Goal: Answer question/provide support: Share knowledge or assist other users

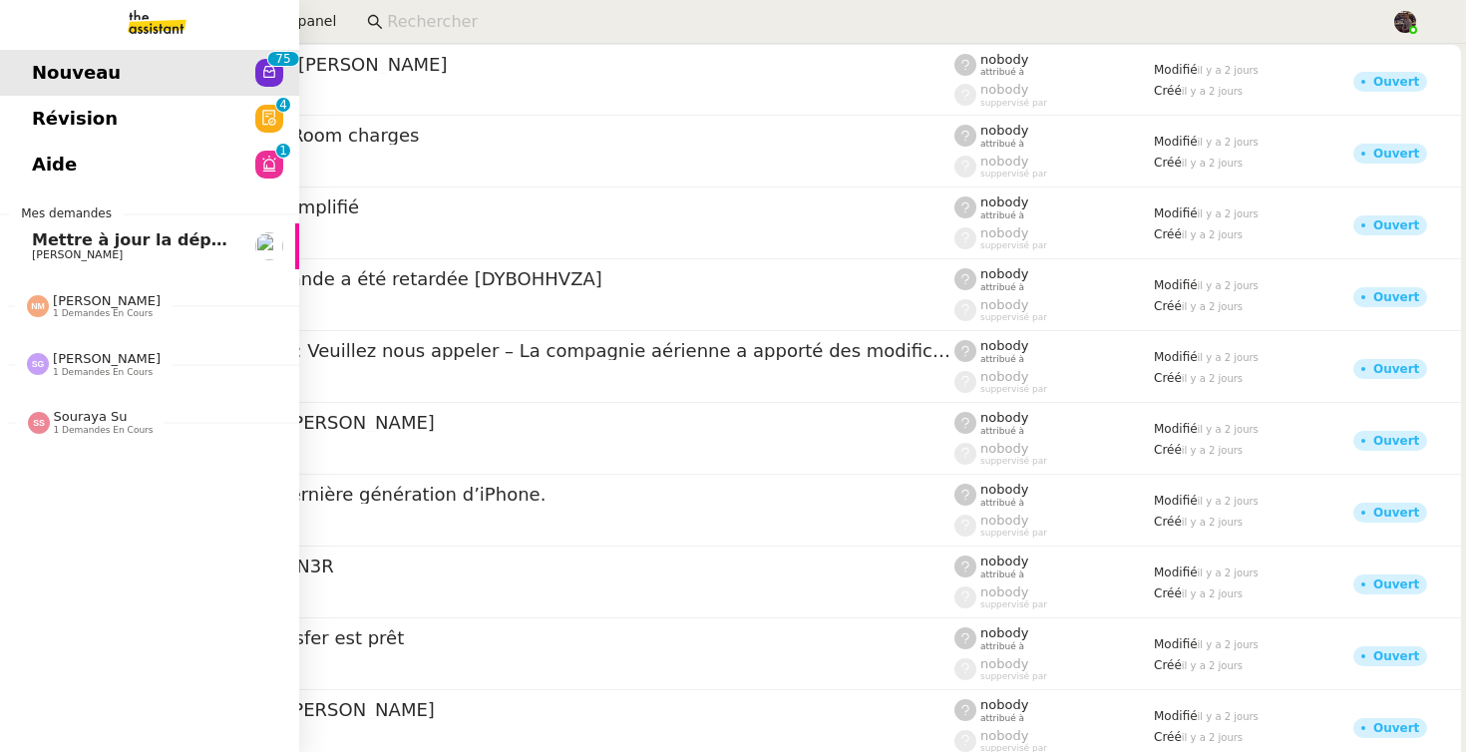
click at [82, 250] on span "[PERSON_NAME]" at bounding box center [77, 254] width 91 height 13
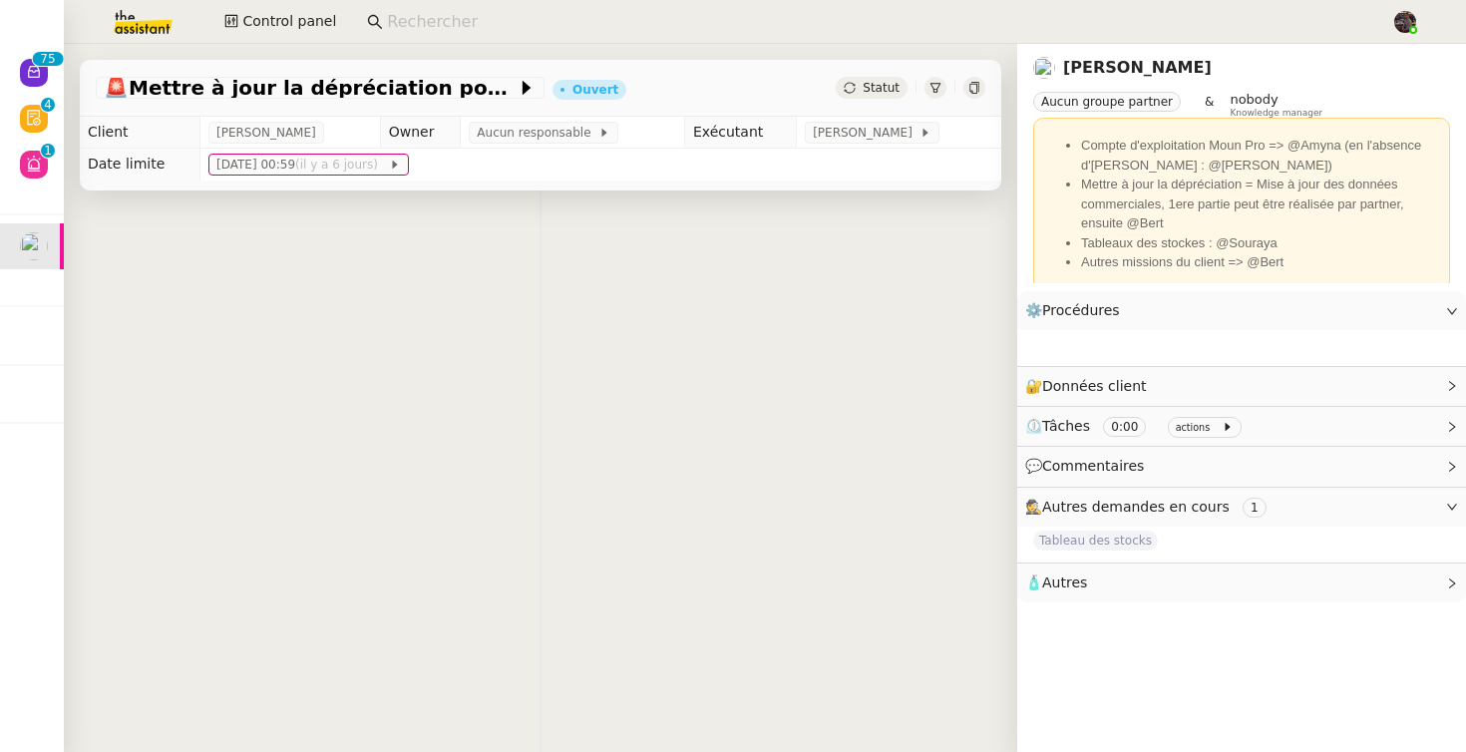
click at [320, 332] on div "👌👌👌 message envoyé ✌️✌️✌️ une erreur s'est produite" at bounding box center [541, 567] width 954 height 752
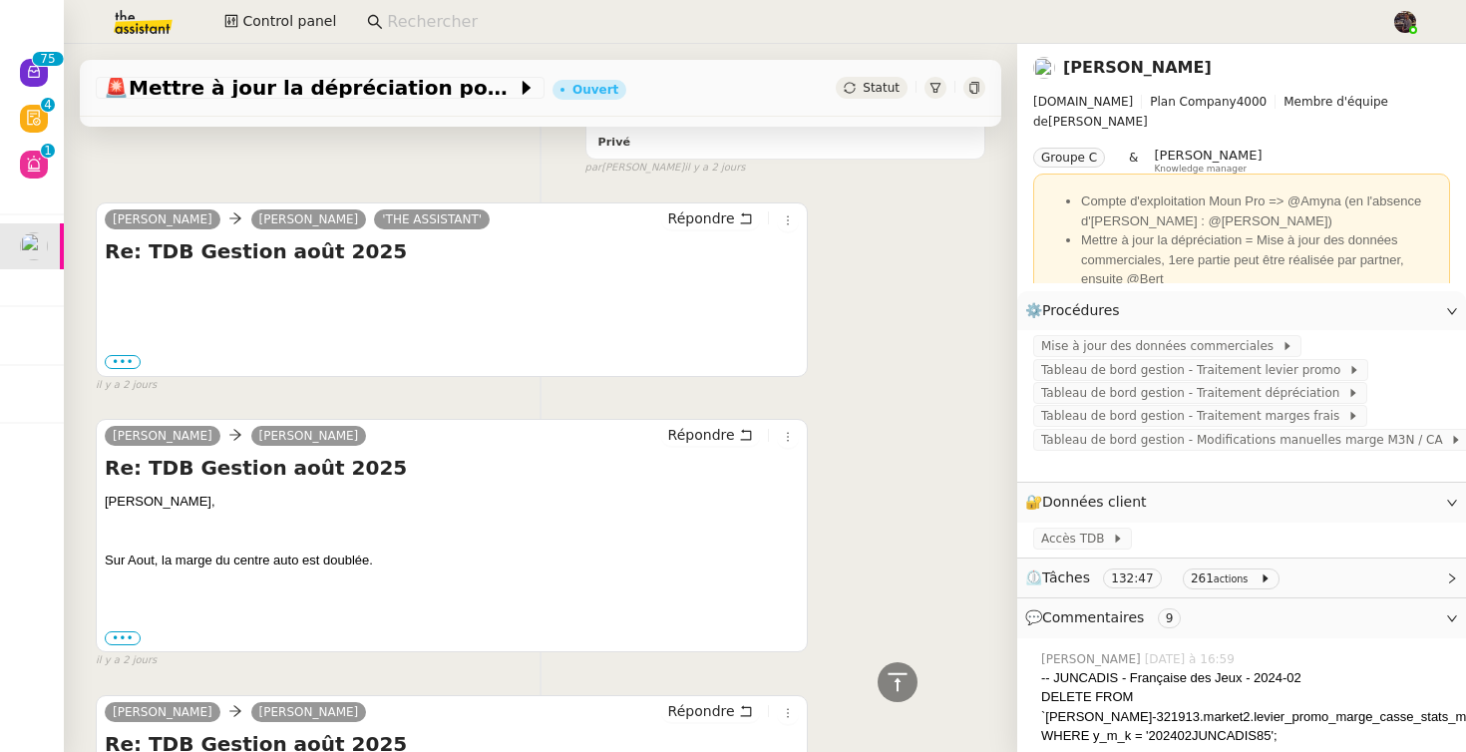
scroll to position [10086, 0]
click at [107, 357] on label "•••" at bounding box center [123, 364] width 36 height 14
click at [0, 0] on input "•••" at bounding box center [0, 0] width 0 height 0
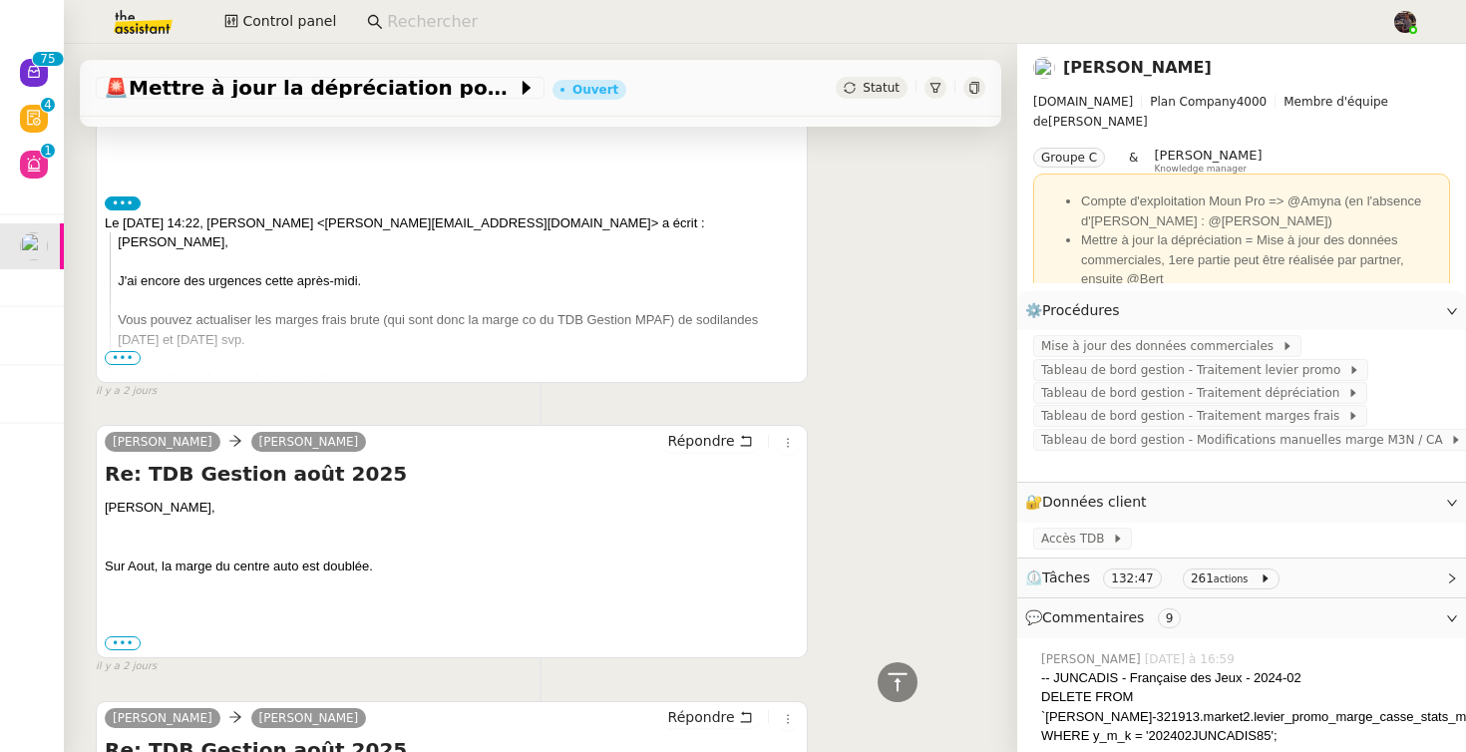
scroll to position [10245, 0]
click at [125, 352] on span "•••" at bounding box center [123, 359] width 36 height 14
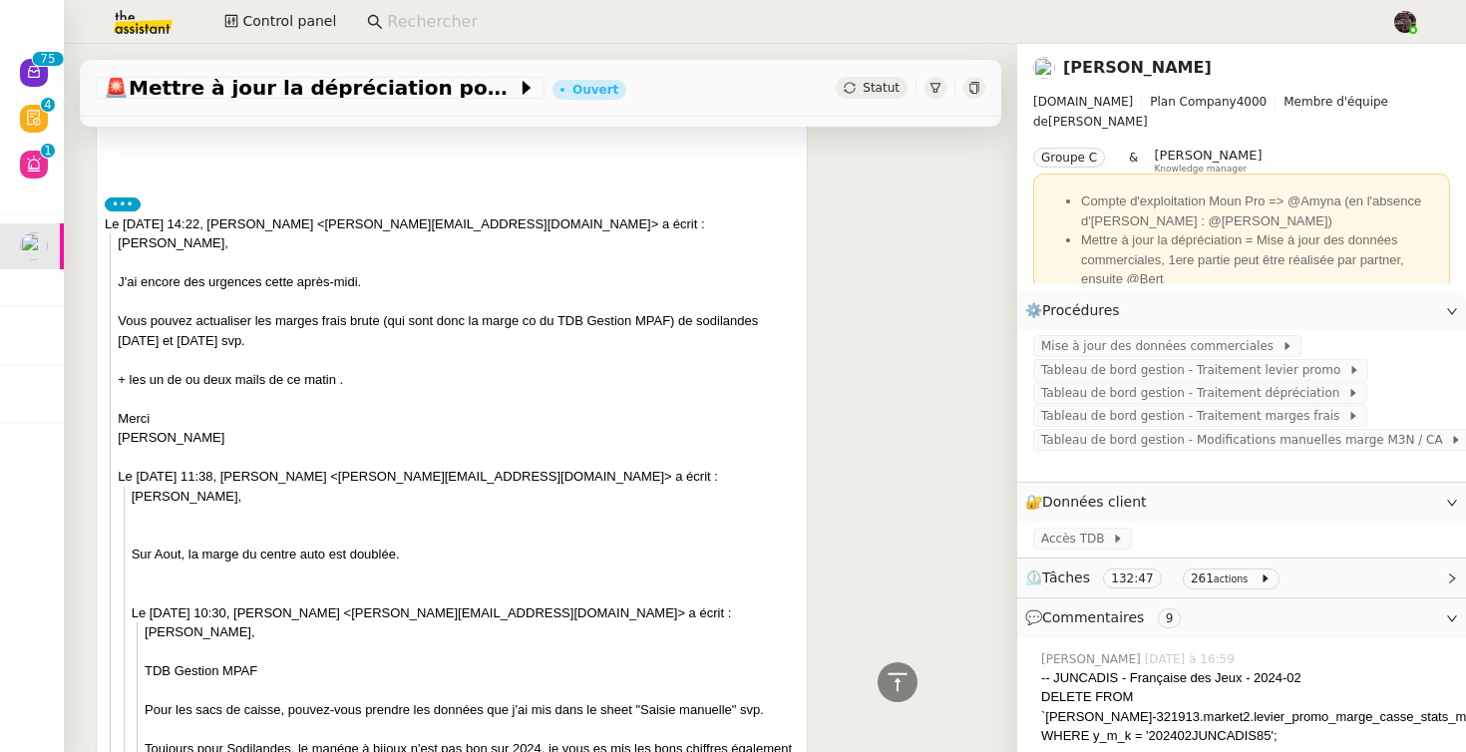
click at [126, 198] on label "•••" at bounding box center [123, 205] width 36 height 14
click at [0, 0] on input "•••" at bounding box center [0, 0] width 0 height 0
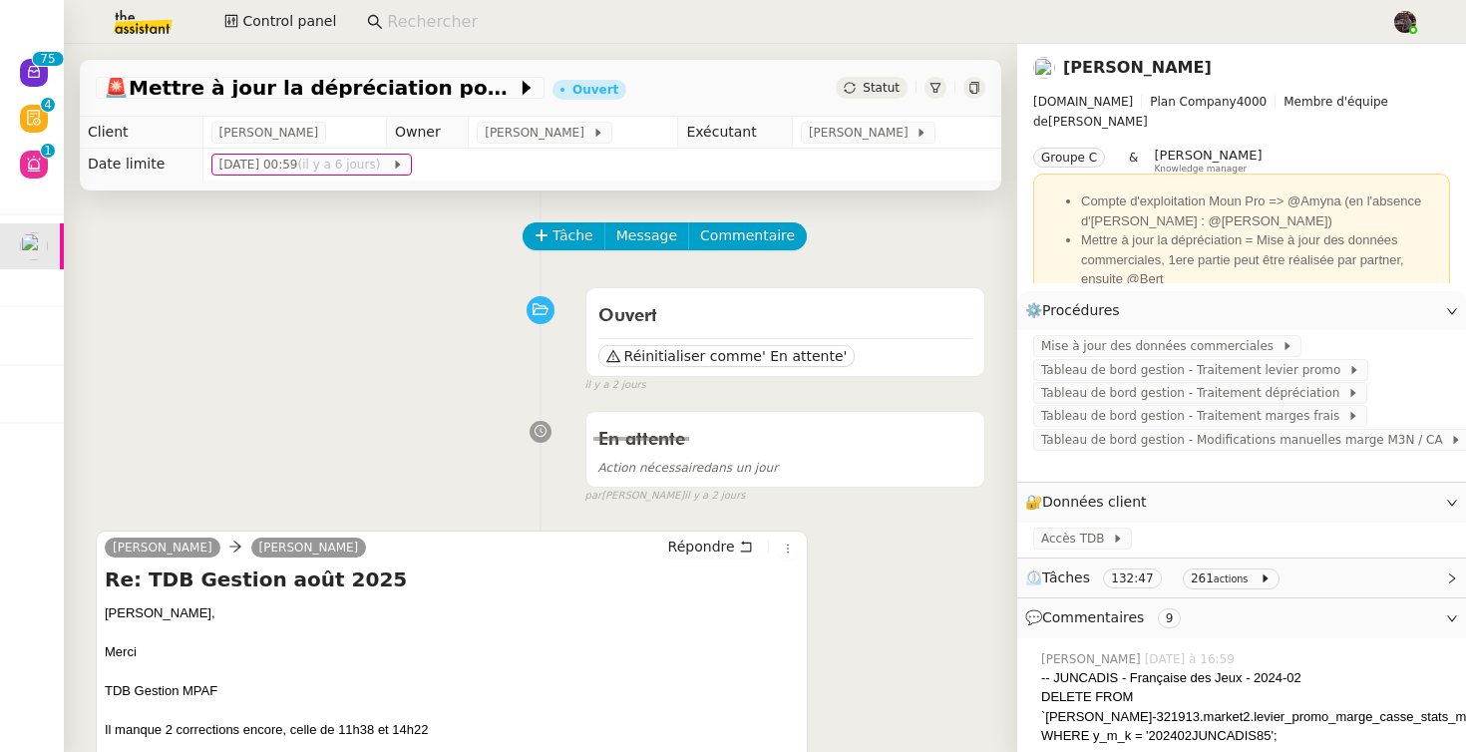
scroll to position [174, 0]
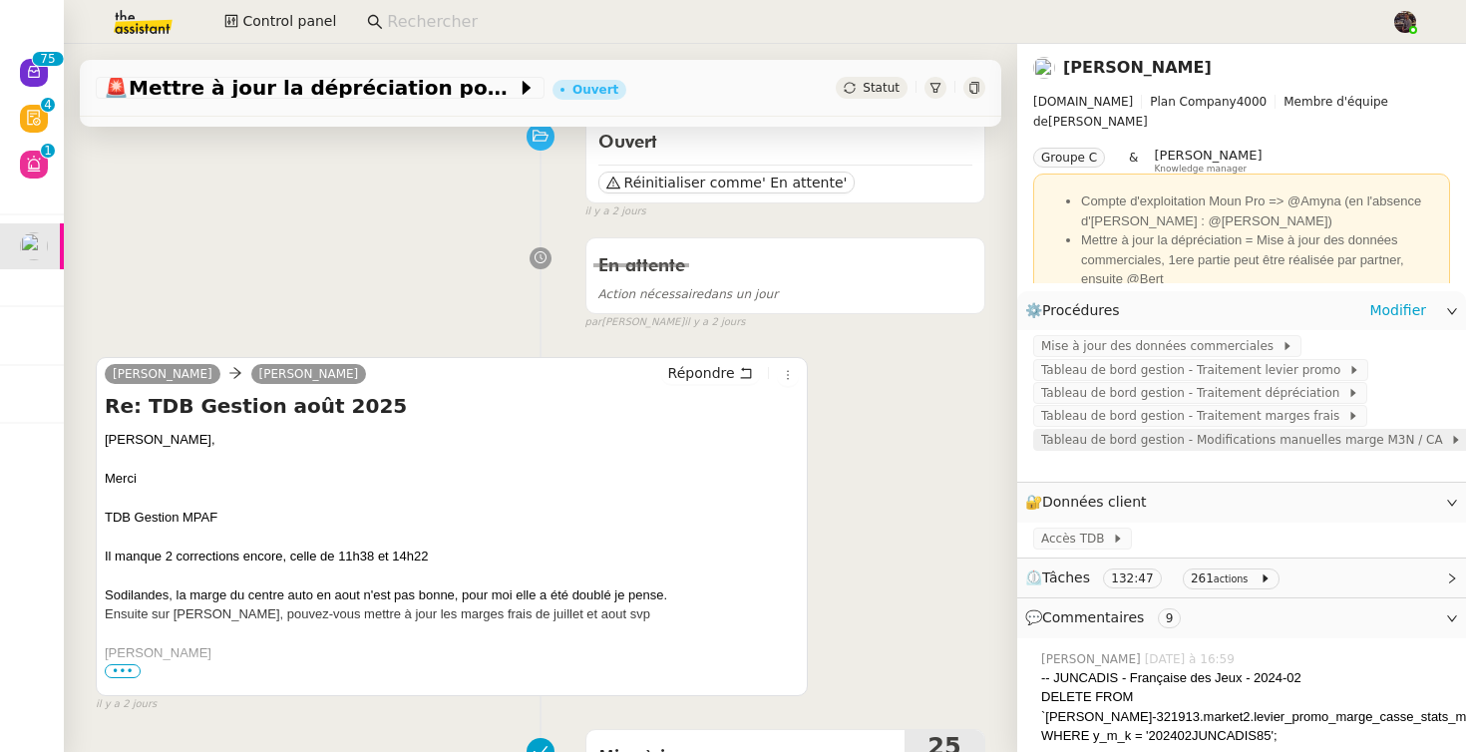
click at [1248, 435] on span "Tableau de bord gestion - Modifications manuelles marge M3N / CA" at bounding box center [1245, 440] width 409 height 20
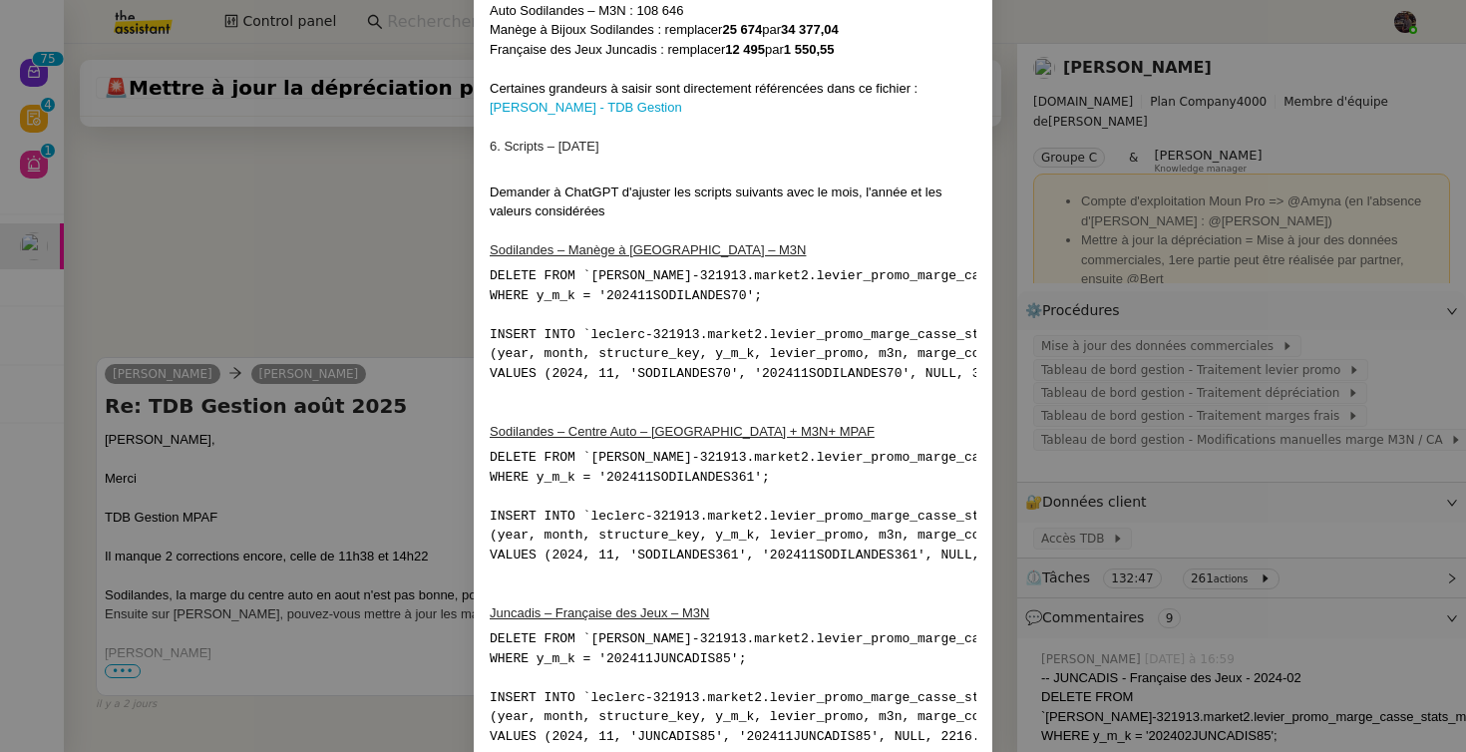
scroll to position [741, 0]
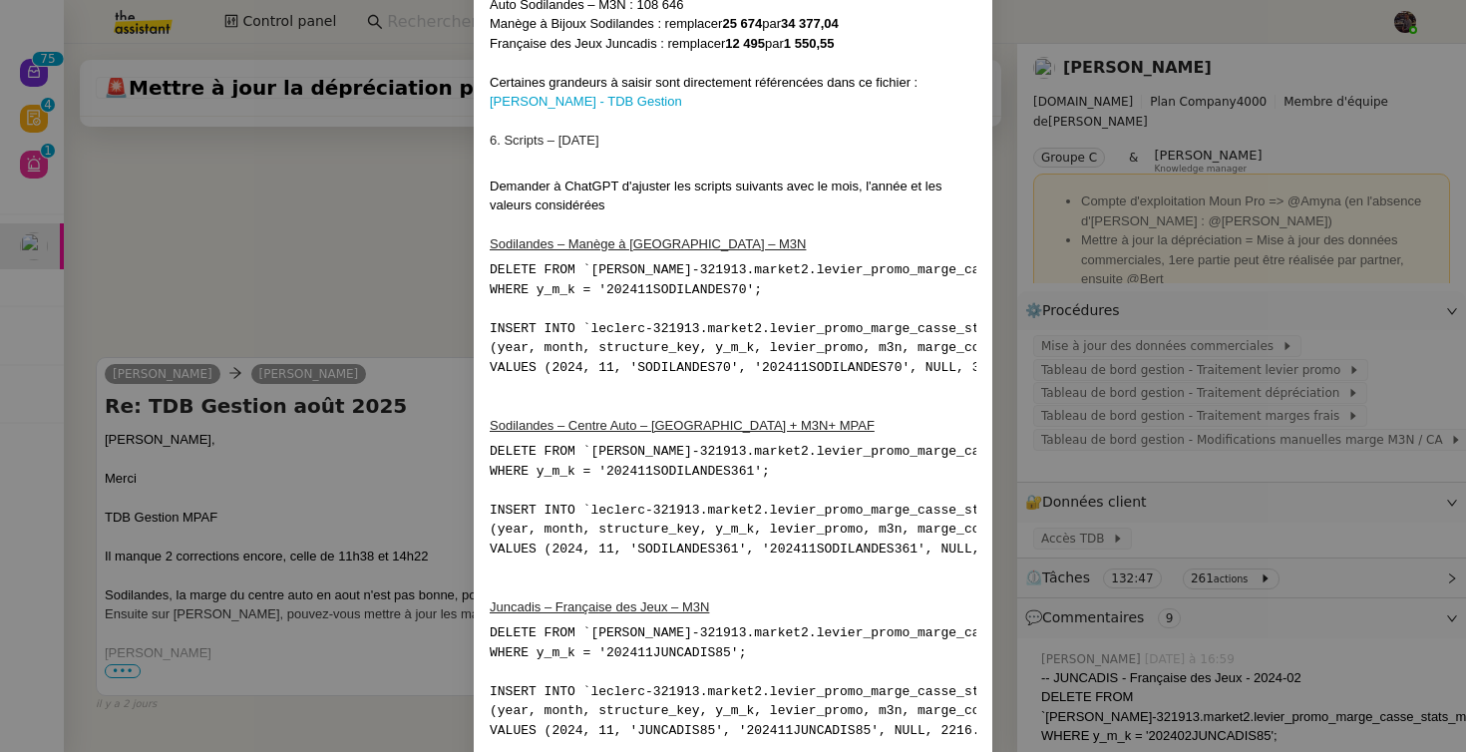
click at [689, 541] on pre "DELETE FROM `leclerc-321913.market2.levier_promo_marge_casse_stats_monthly_raw`…" at bounding box center [733, 500] width 487 height 117
copy pre "SODILANDES361"
click at [333, 171] on nz-modal-container "1. Contexte Chaque mois, certaines corrections manuelles doivent être appliquée…" at bounding box center [733, 376] width 1466 height 752
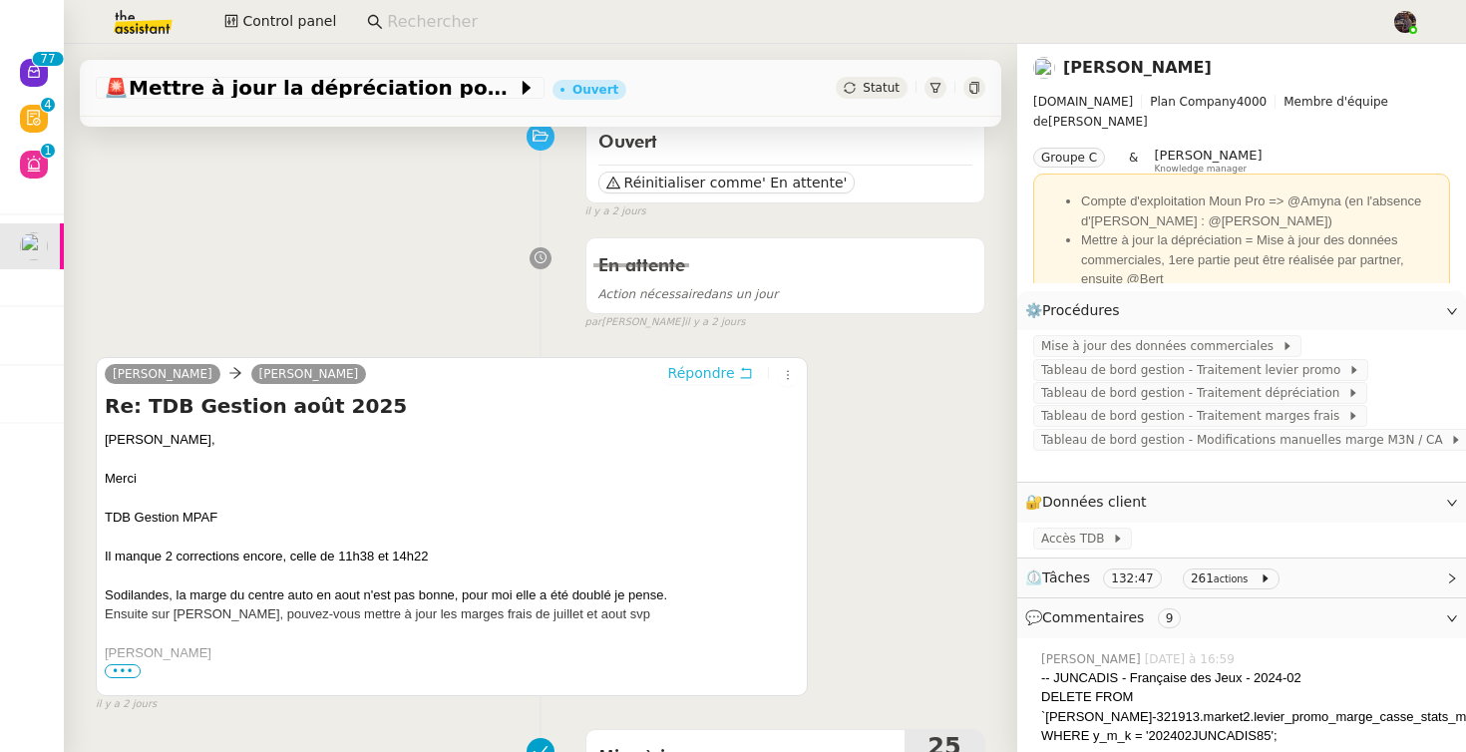
click at [686, 372] on span "Répondre" at bounding box center [701, 373] width 67 height 20
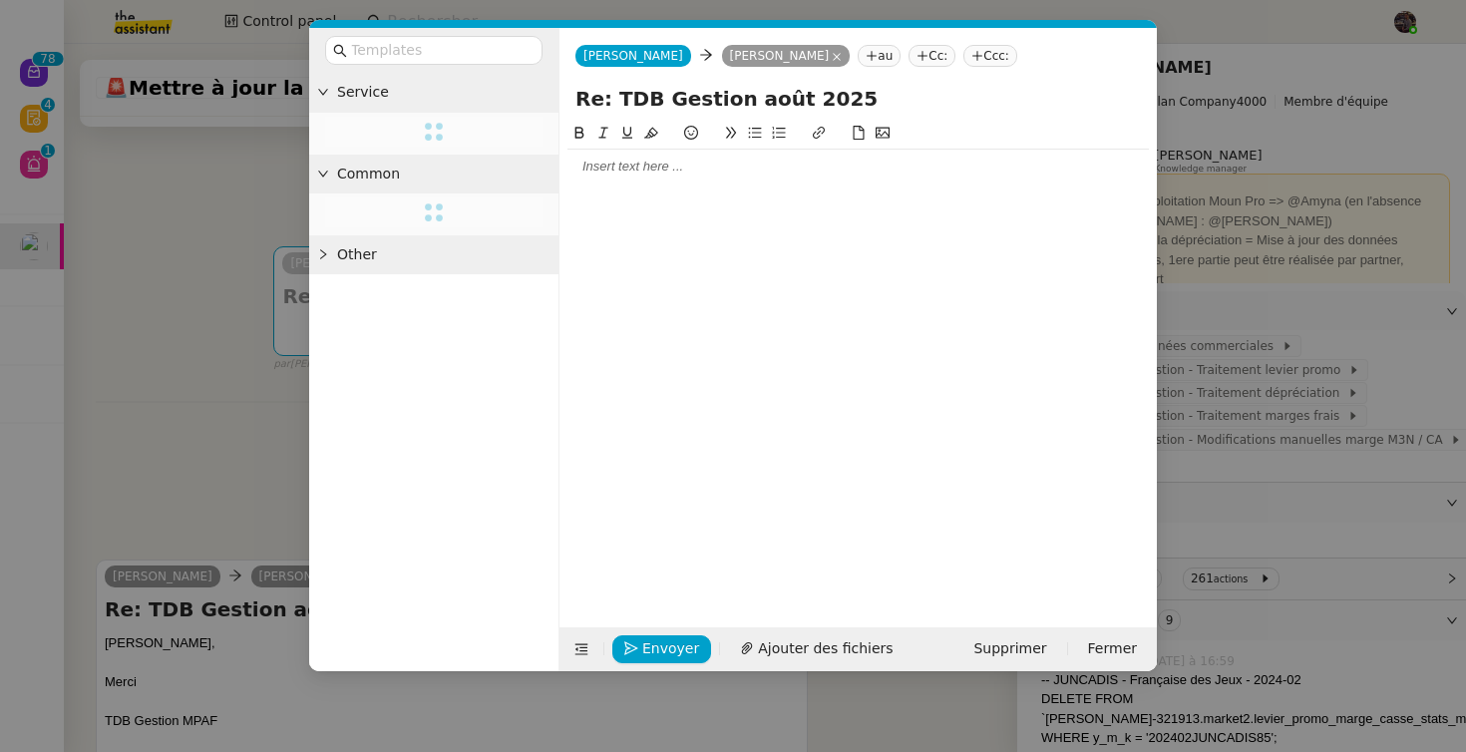
click at [584, 156] on div at bounding box center [859, 167] width 582 height 34
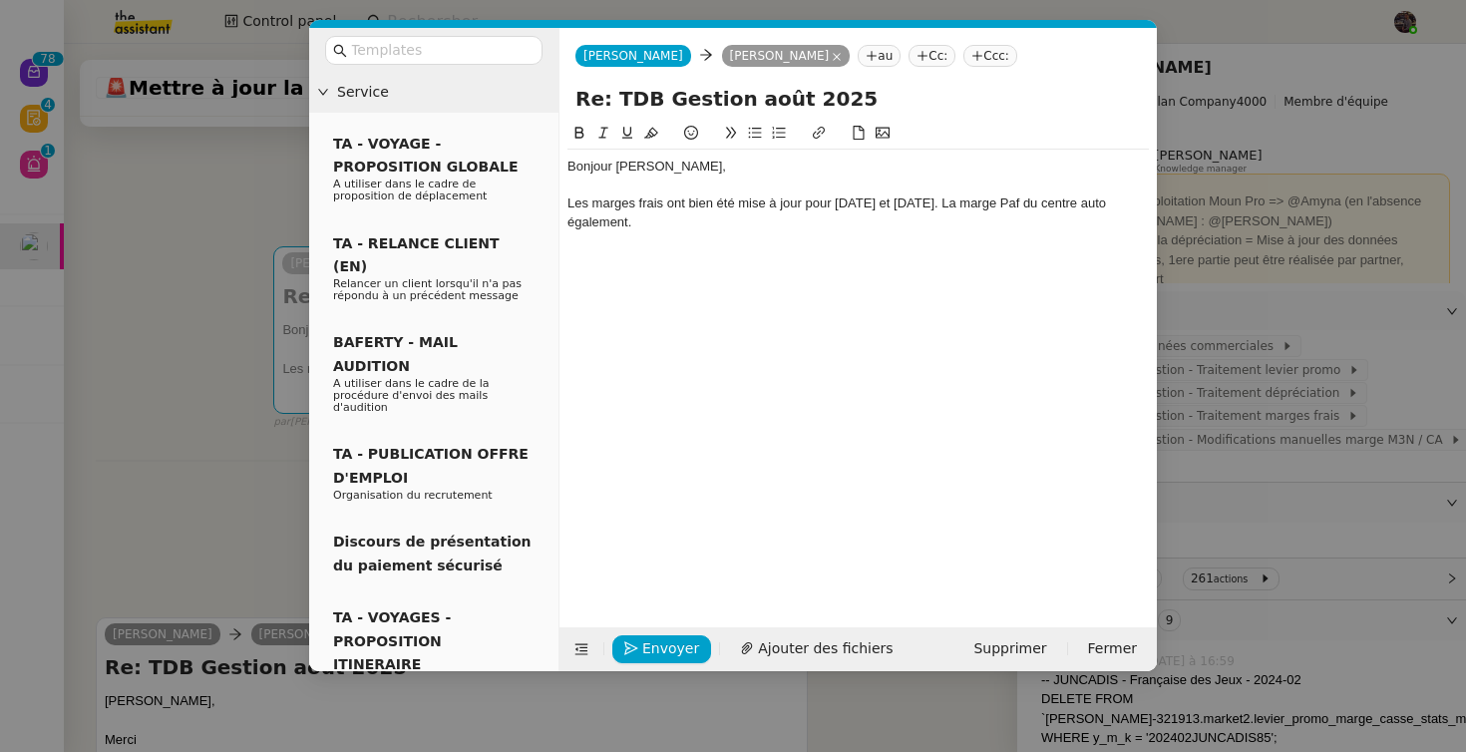
click at [258, 532] on nz-modal-container "Service TA - VOYAGE - PROPOSITION GLOBALE A utiliser dans le cadre de propositi…" at bounding box center [733, 376] width 1466 height 752
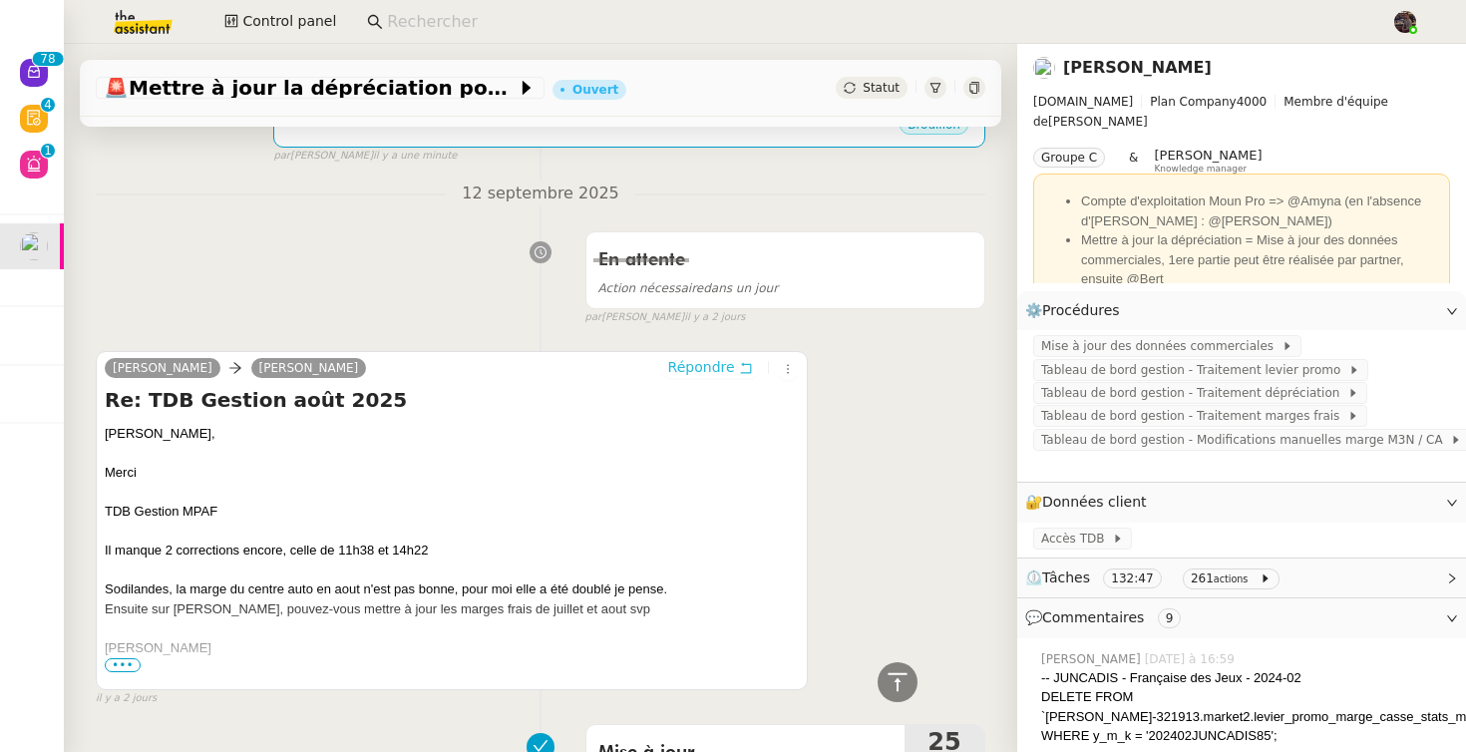
scroll to position [12, 0]
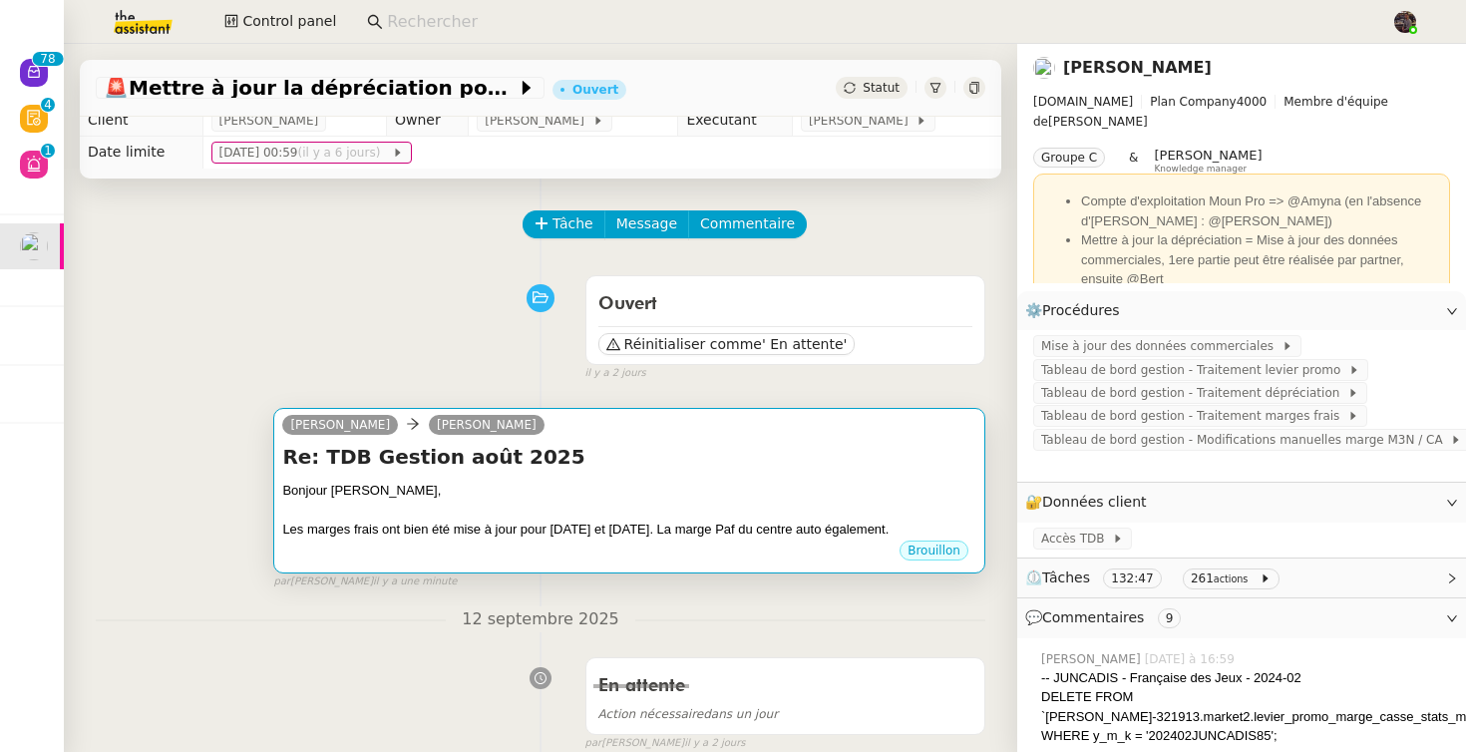
click at [585, 474] on div "Re: TDB Gestion août 2025 Bonjour Guillaume, Les marges frais ont bien été mise…" at bounding box center [629, 491] width 694 height 97
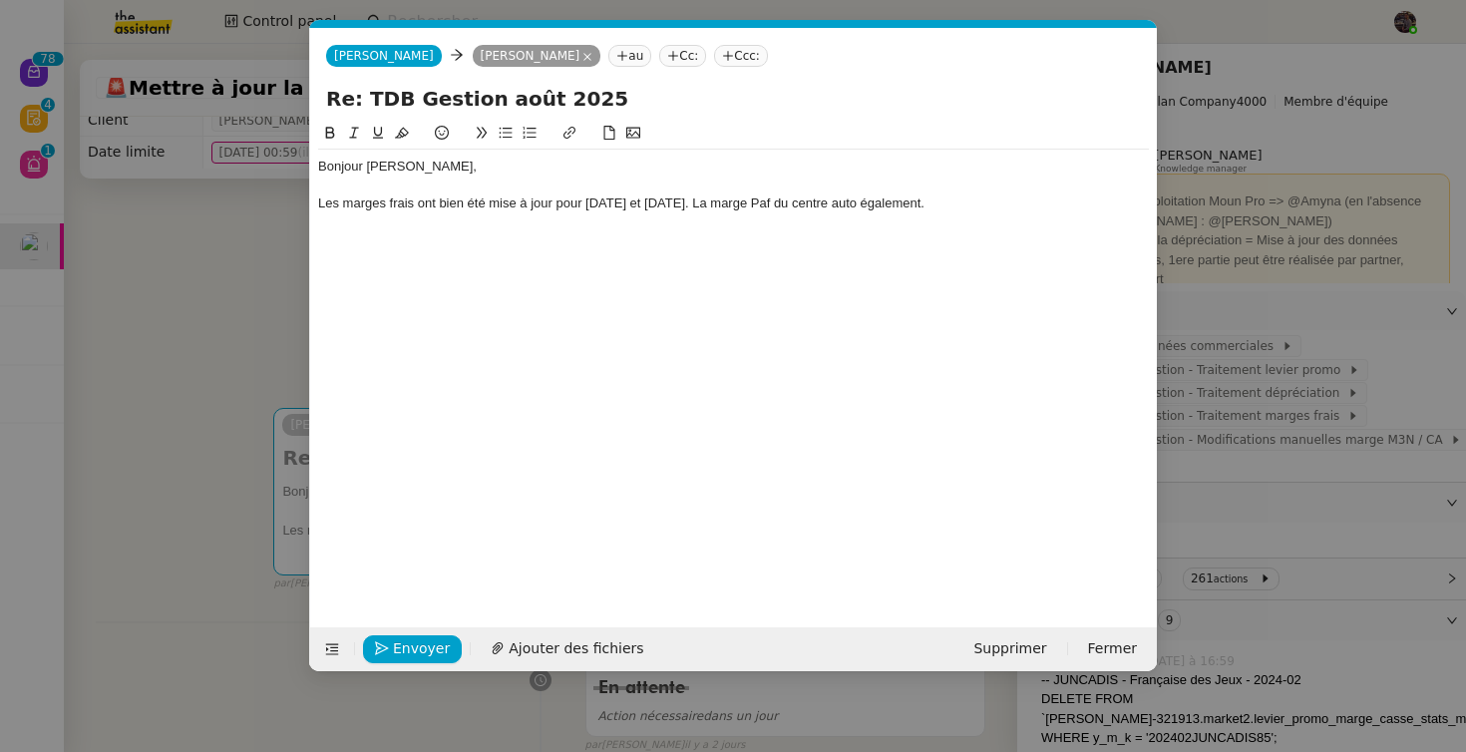
scroll to position [0, 42]
click at [947, 206] on div "Les marges frais ont bien été mise à jour pour juillet et août 2025. La marge P…" at bounding box center [733, 204] width 831 height 18
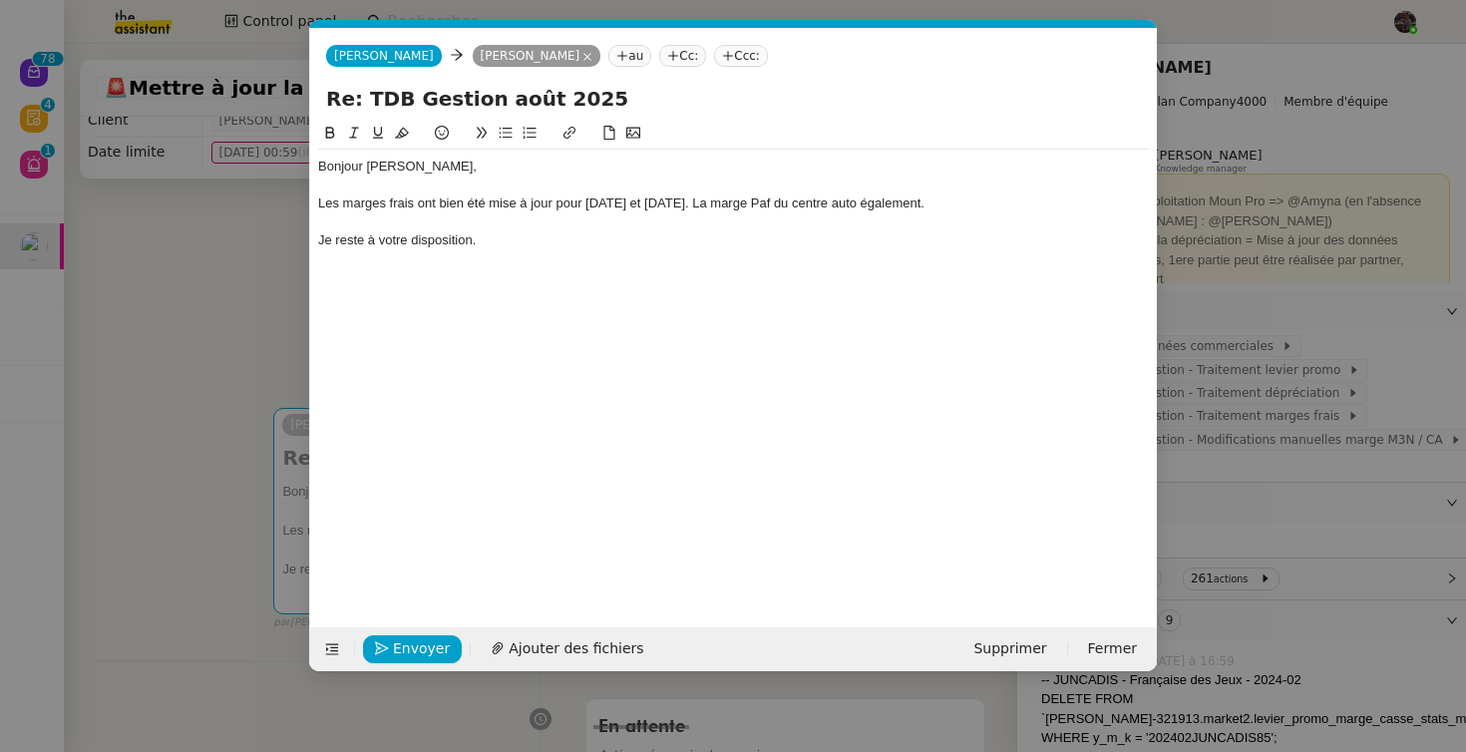
click at [156, 441] on nz-modal-container "Service TA - VOYAGE - PROPOSITION GLOBALE A utiliser dans le cadre de propositi…" at bounding box center [733, 376] width 1466 height 752
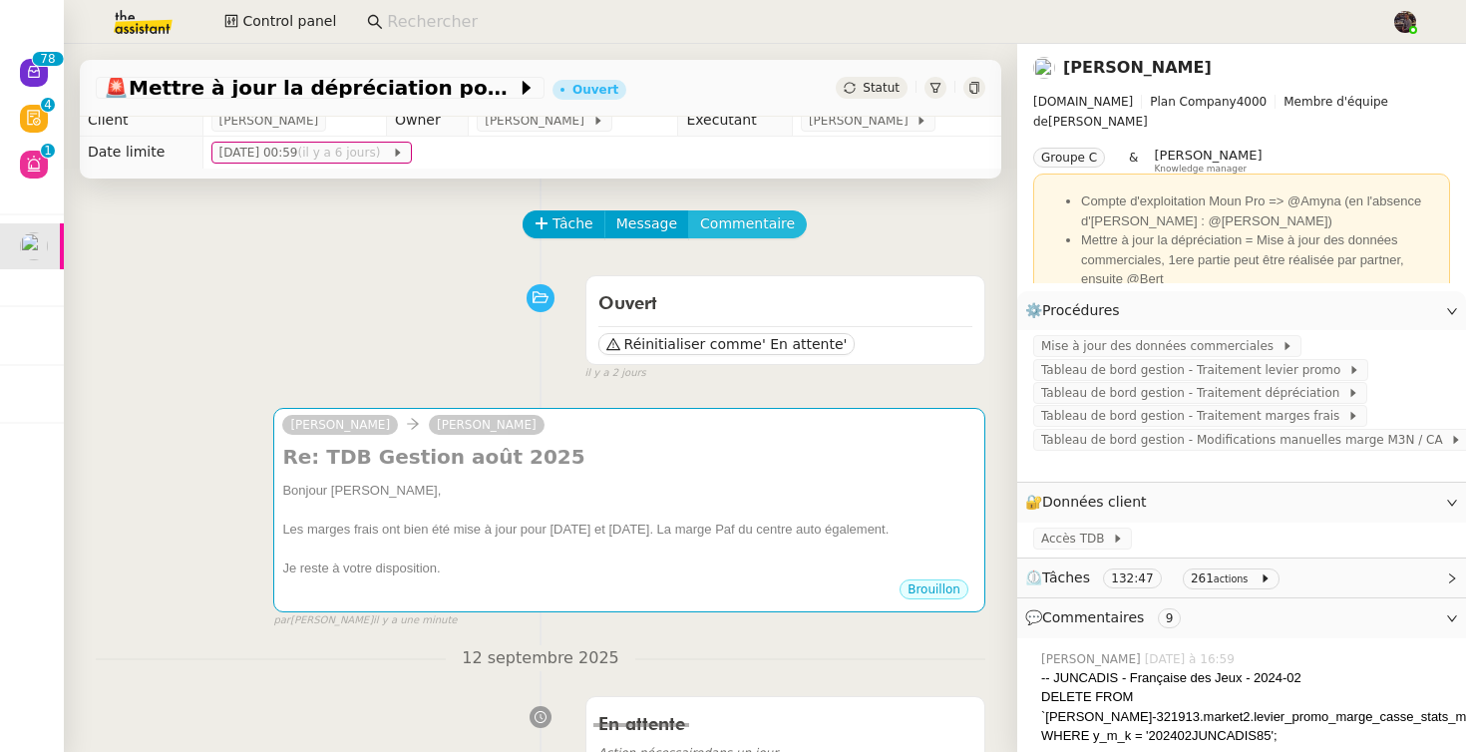
click at [707, 228] on span "Commentaire" at bounding box center [747, 223] width 95 height 23
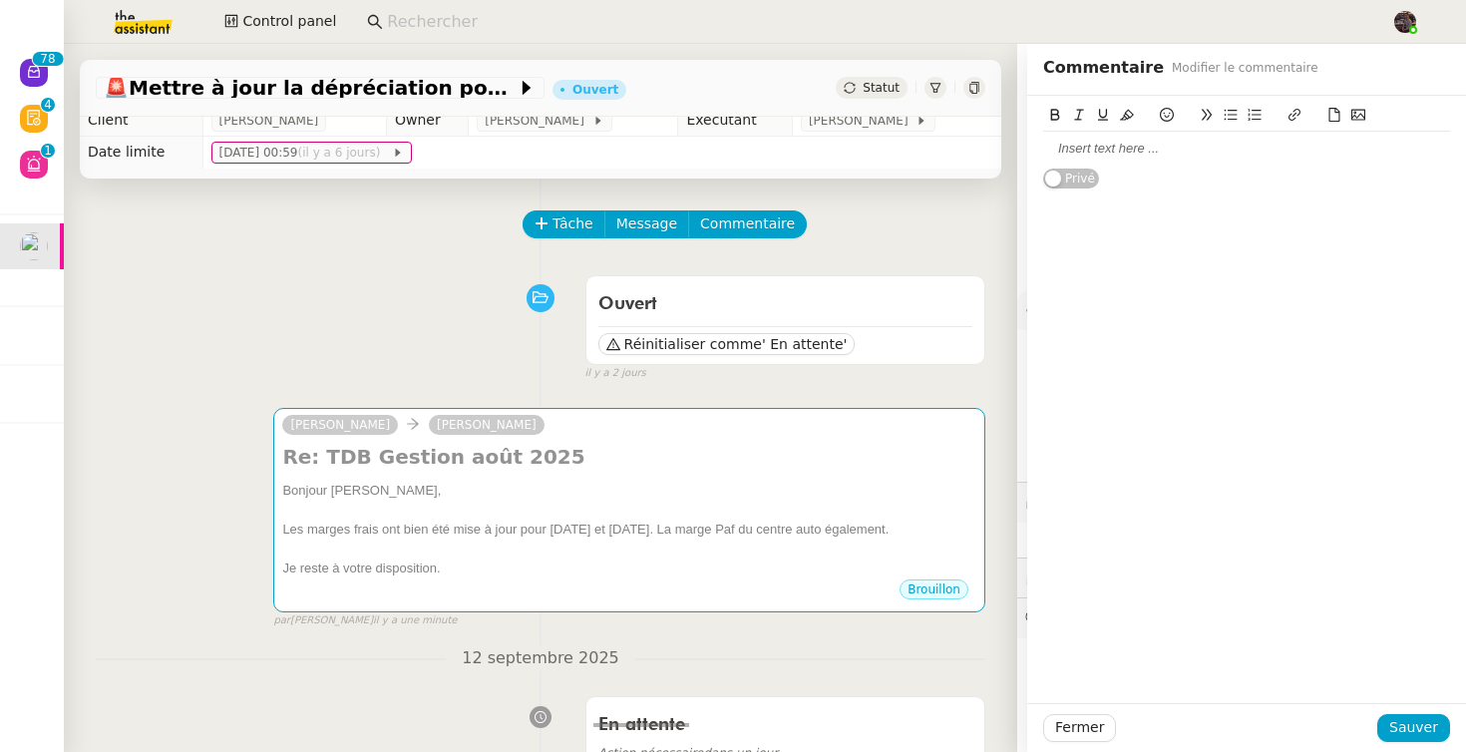
click at [1113, 128] on div at bounding box center [1246, 118] width 407 height 28
click at [1105, 139] on div at bounding box center [1246, 149] width 407 height 34
click at [1144, 152] on div "Envoyer message entre 9h et 10h puis mettre en attente svp" at bounding box center [1246, 149] width 407 height 18
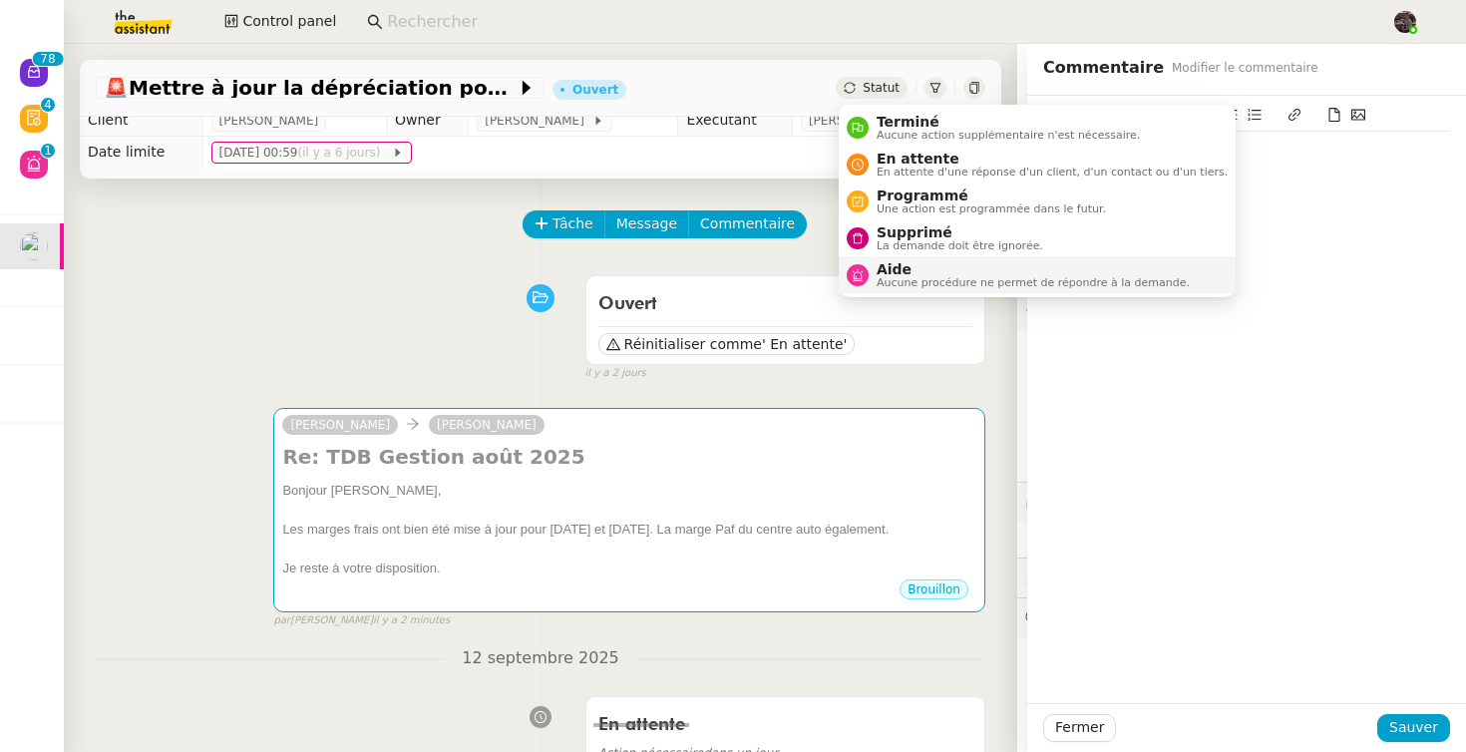
click at [930, 270] on span "Aide" at bounding box center [1033, 269] width 313 height 16
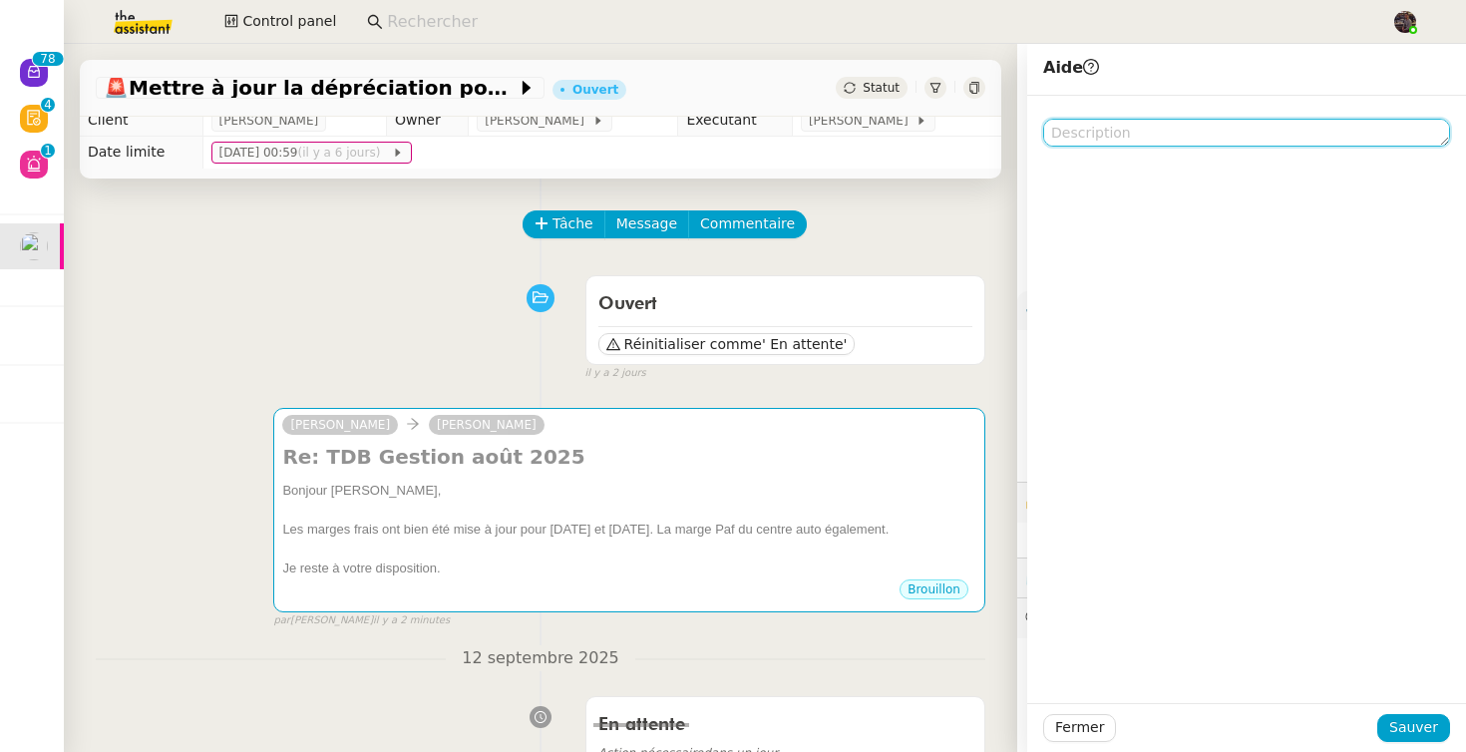
click at [1176, 135] on textarea at bounding box center [1246, 133] width 407 height 28
paste textarea "Envoyer message brouillon entre 9h et 10h puis mettre en attente svp"
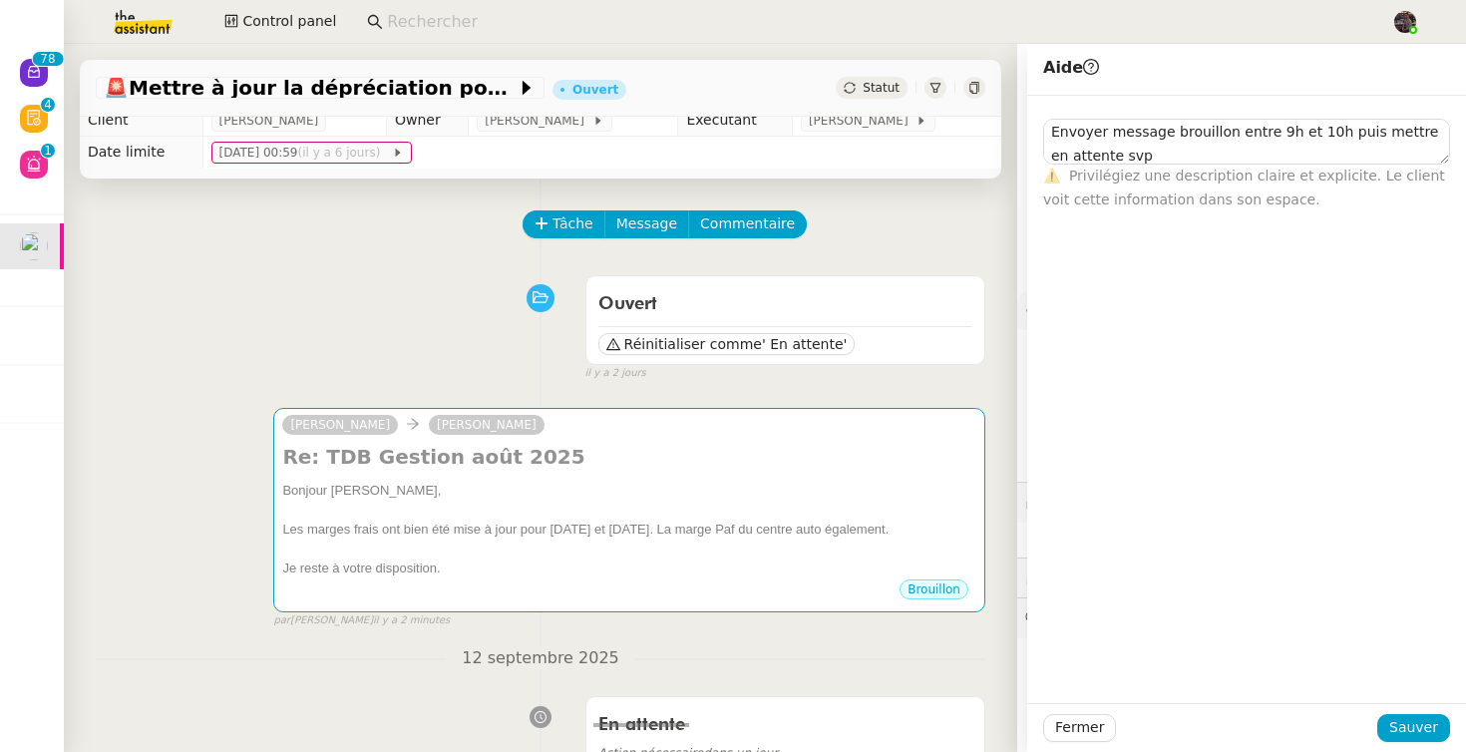
click at [1400, 711] on div "Fermer Sauver" at bounding box center [1246, 727] width 439 height 49
click at [1270, 141] on textarea "Envoyer message brouillon entre 9h et 10h puis mettre en attente svp" at bounding box center [1246, 142] width 407 height 46
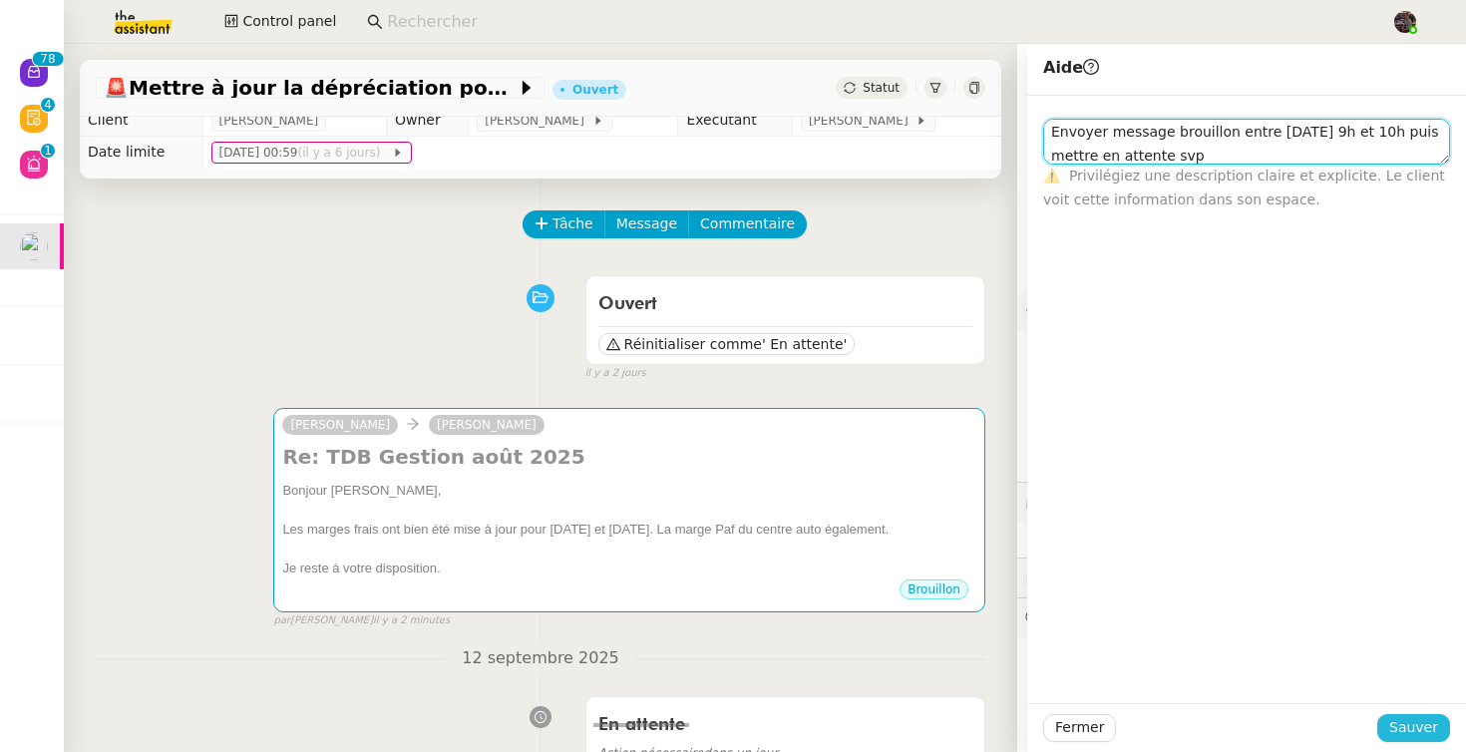
type textarea "Envoyer message brouillon entre lundi 14/09 9h et 10h puis mettre en attente svp"
click at [1436, 715] on button "Sauver" at bounding box center [1414, 728] width 73 height 28
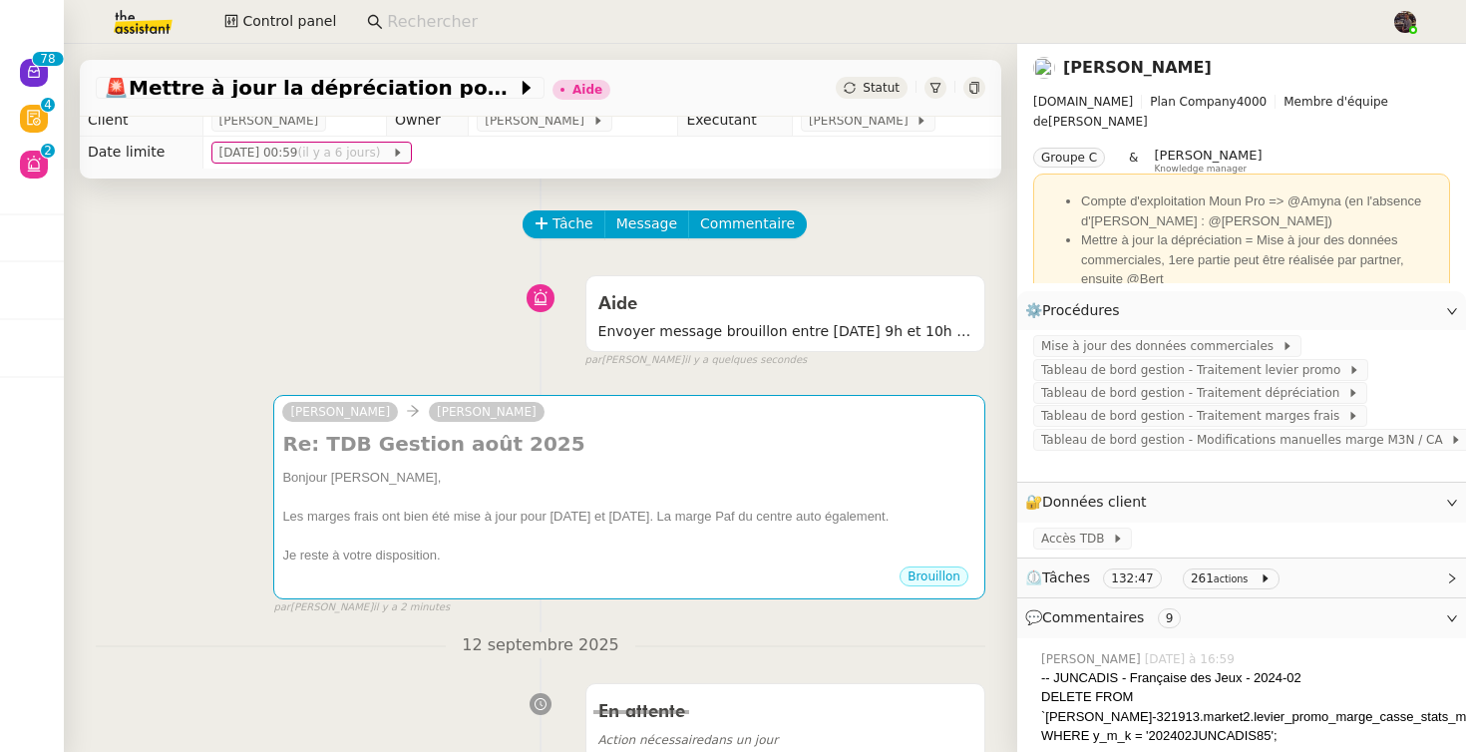
click at [282, 340] on div "Aide Envoyer message brouillon entre lundi 14/09 9h et 10h puis mettre en atten…" at bounding box center [541, 317] width 890 height 103
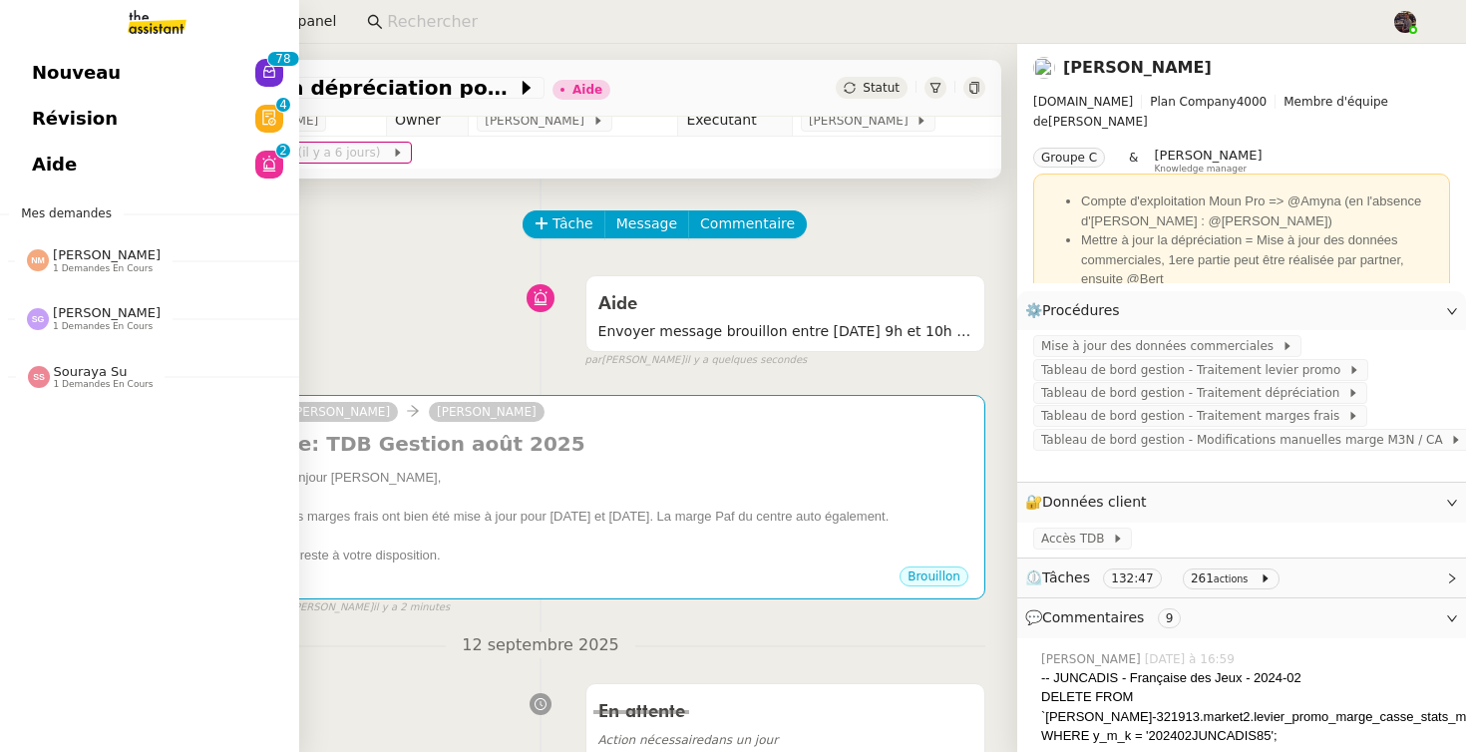
click at [187, 70] on link "Nouveau 0 1 2 3 4 5 6 7 8 9 0 1 2 3 4 5 6 7 8 9" at bounding box center [149, 73] width 299 height 46
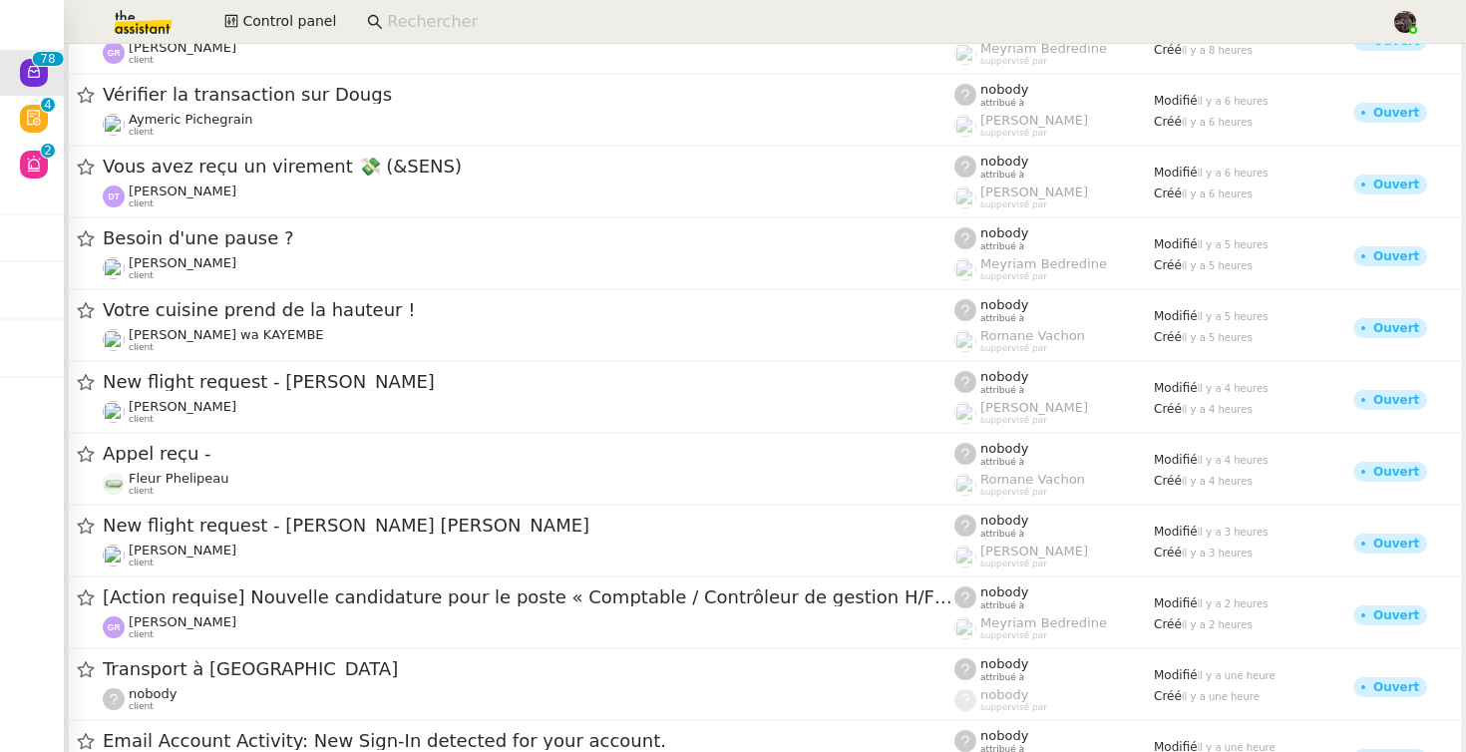
scroll to position [5205, 0]
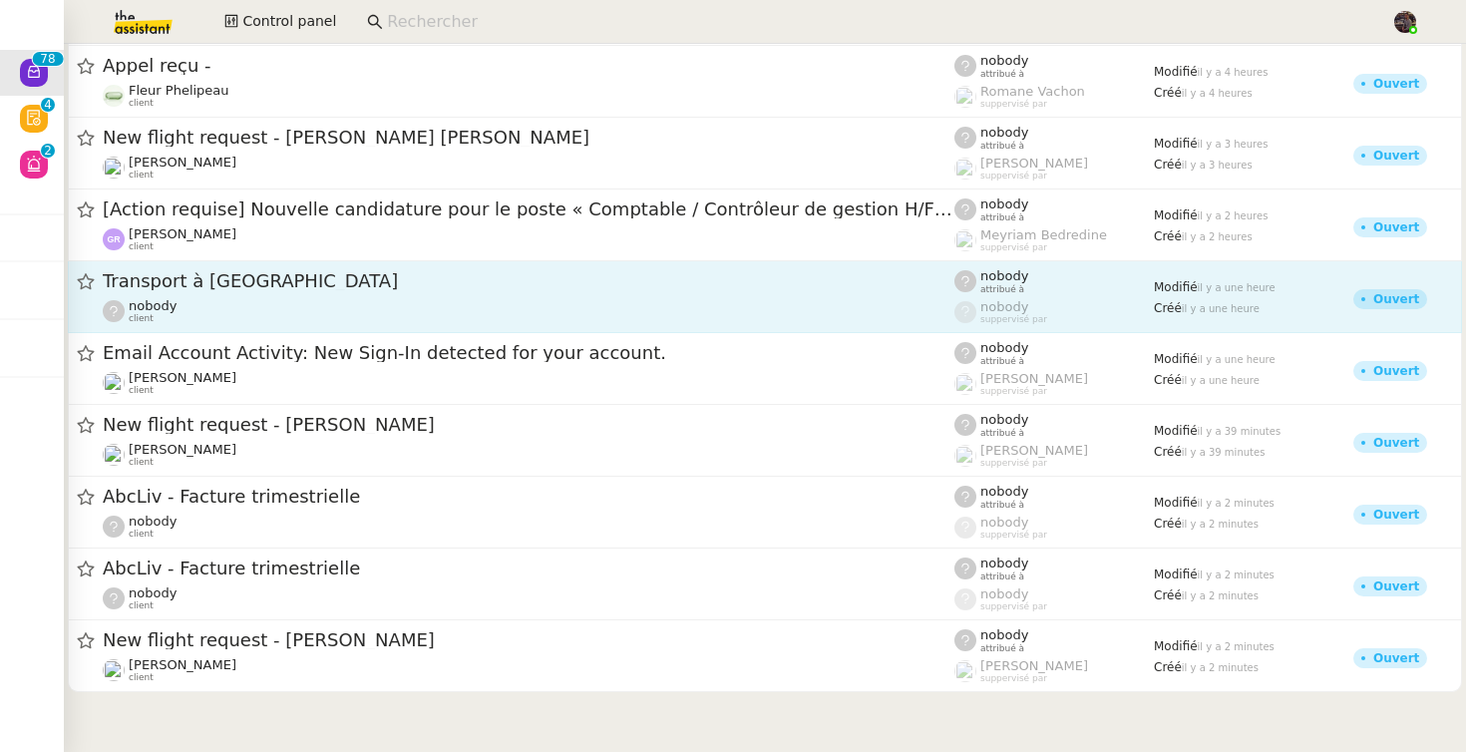
click at [334, 296] on div "Transport à Strasbourg nobody client" at bounding box center [529, 296] width 852 height 55
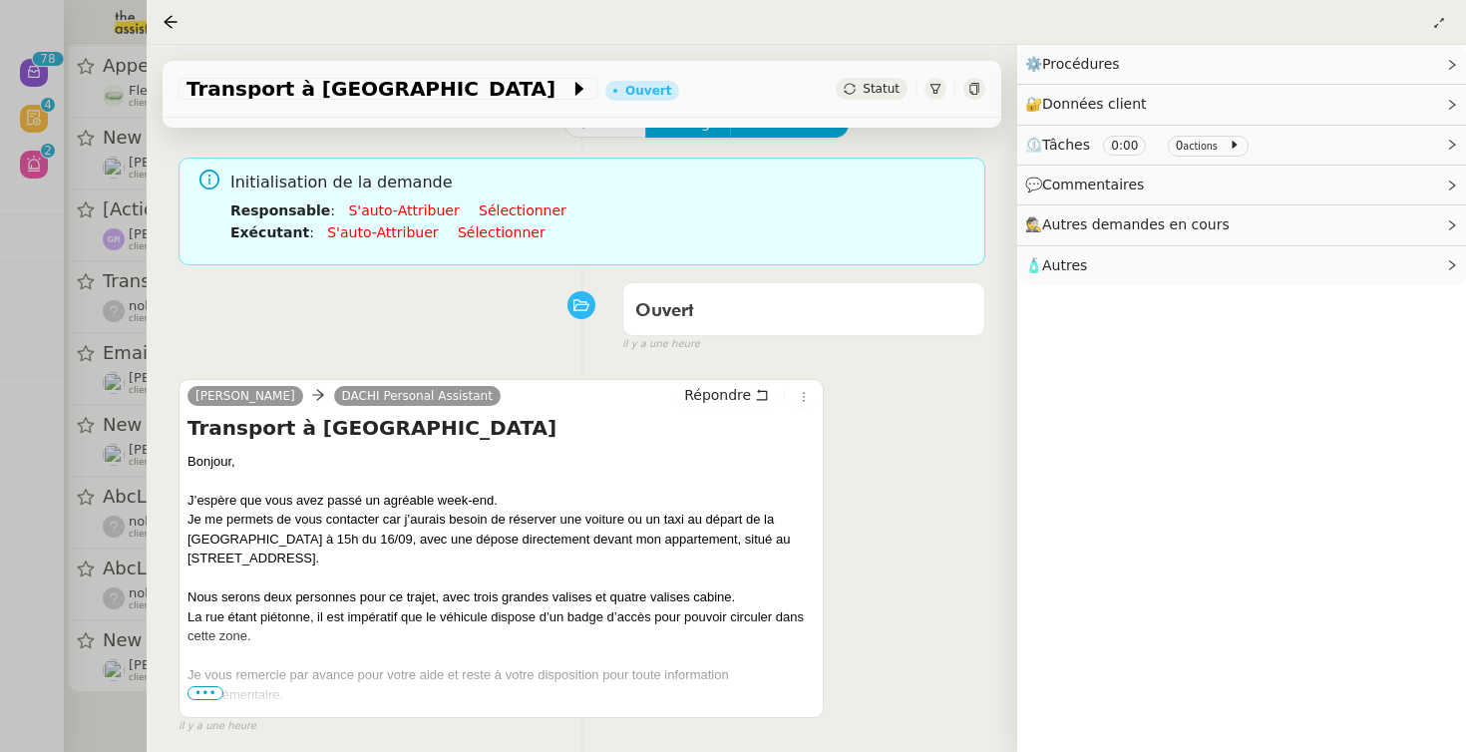
scroll to position [146, 0]
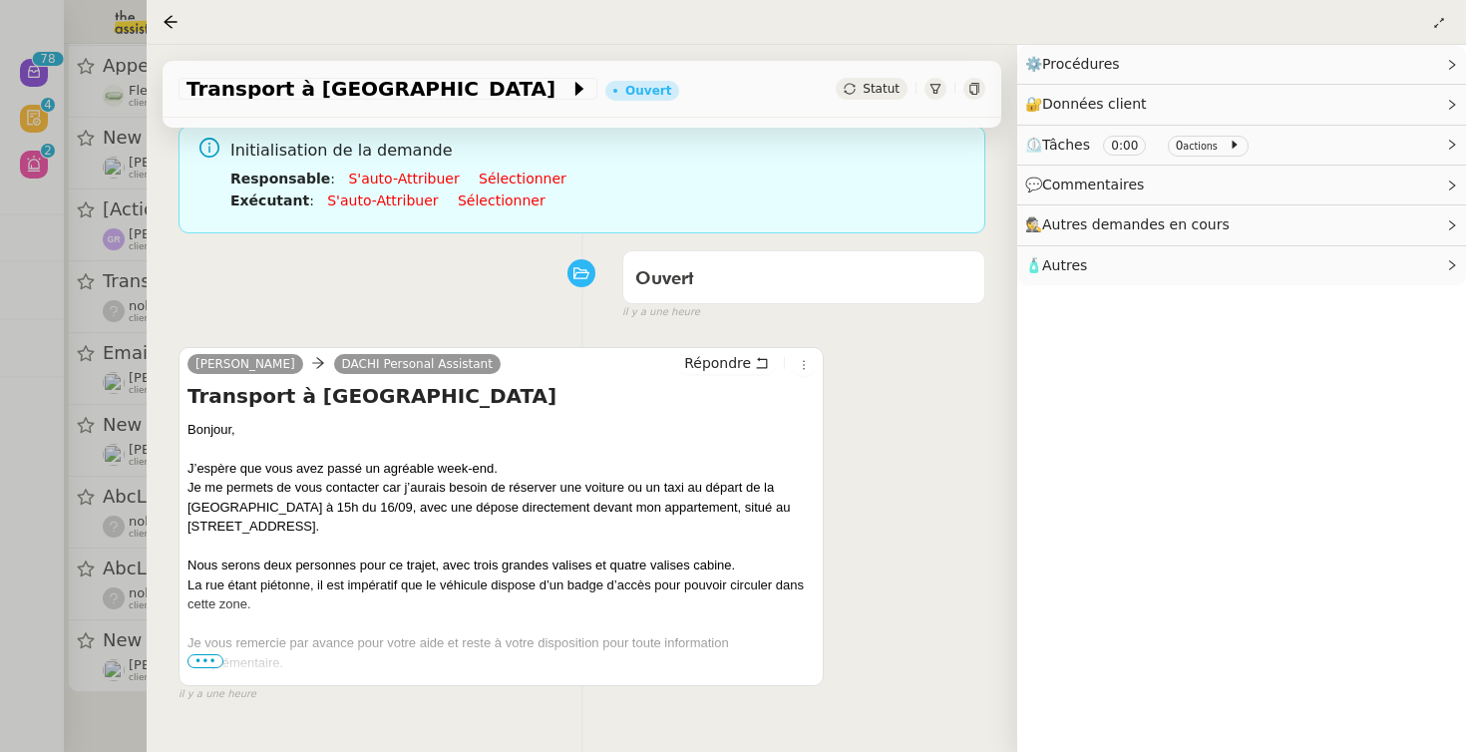
click at [91, 566] on div at bounding box center [733, 376] width 1466 height 752
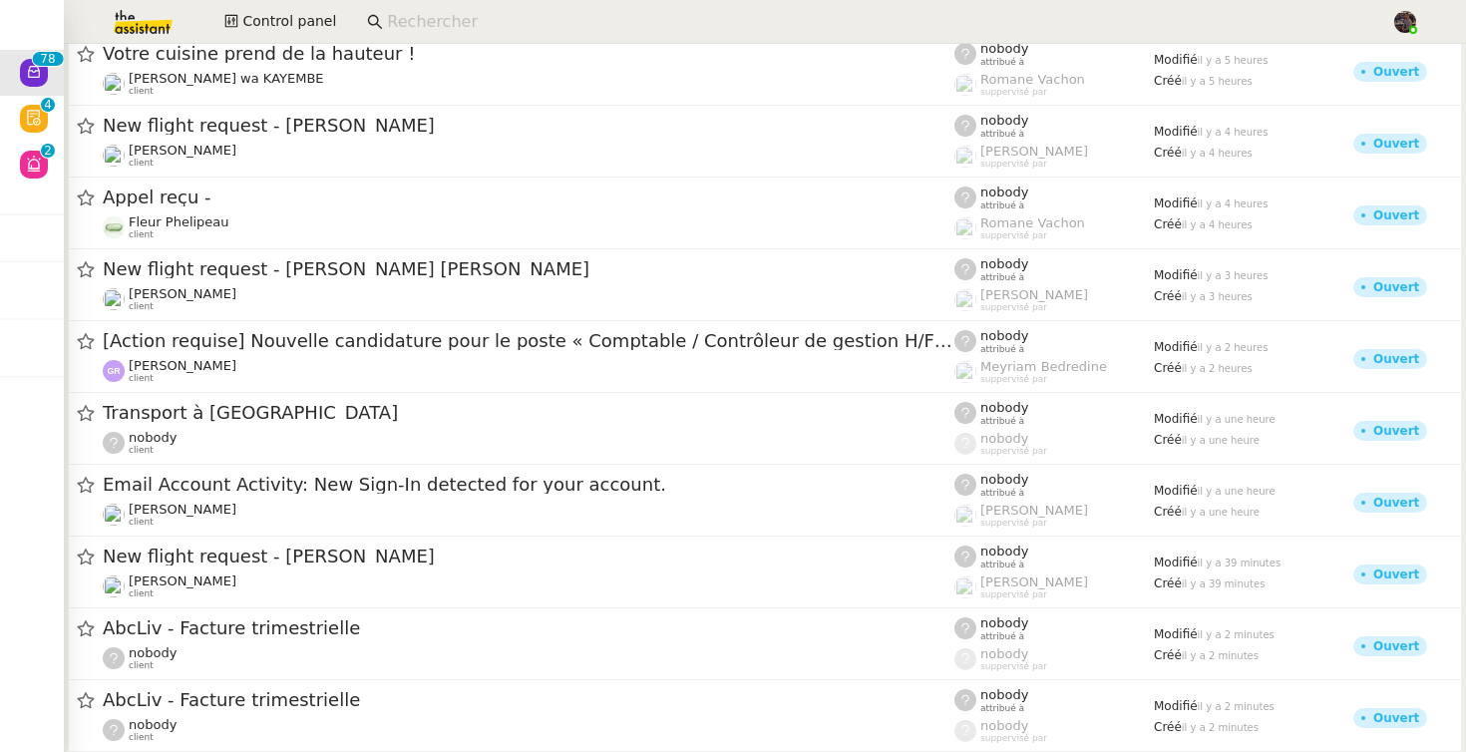
scroll to position [4972, 0]
